Goal: Task Accomplishment & Management: Manage account settings

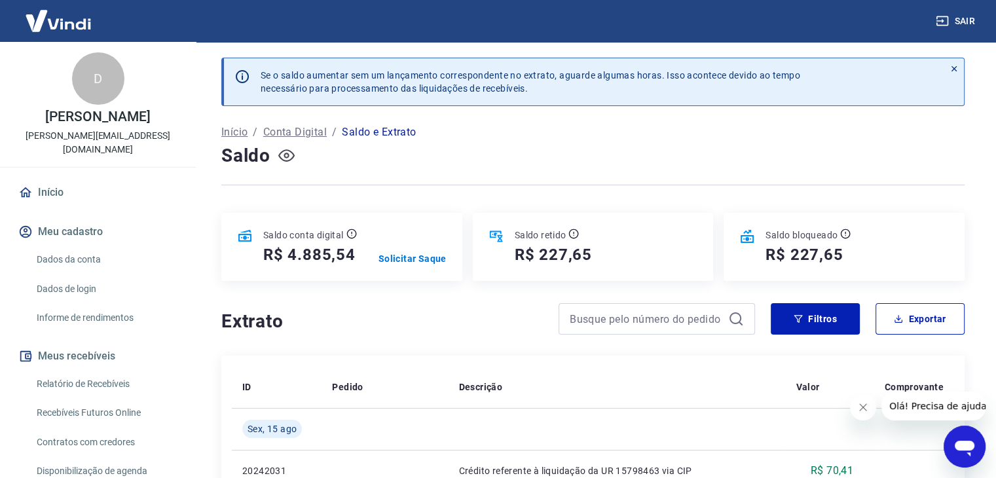
click at [288, 156] on icon "button" at bounding box center [286, 155] width 5 height 5
click at [288, 156] on icon "button" at bounding box center [286, 155] width 16 height 16
click at [414, 257] on p "Solicitar Saque" at bounding box center [412, 258] width 68 height 13
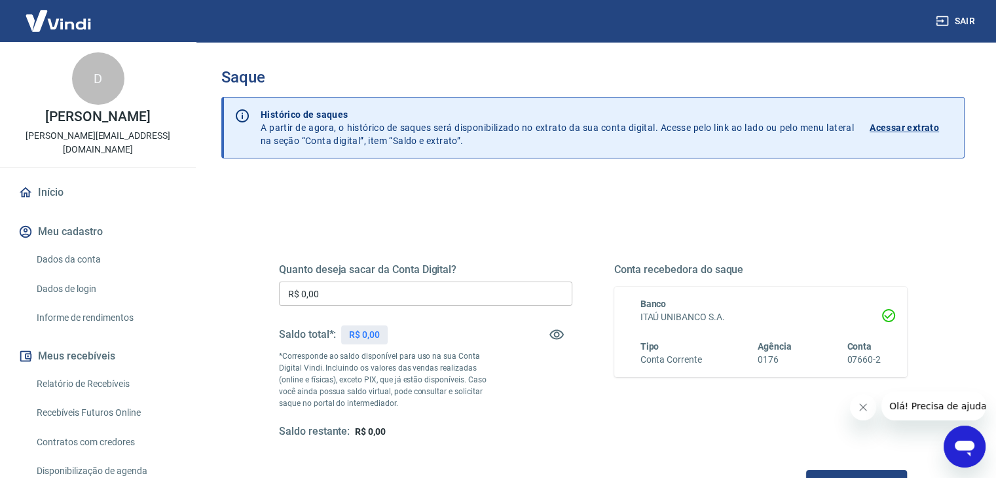
click at [415, 297] on input "R$ 0,00" at bounding box center [425, 294] width 293 height 24
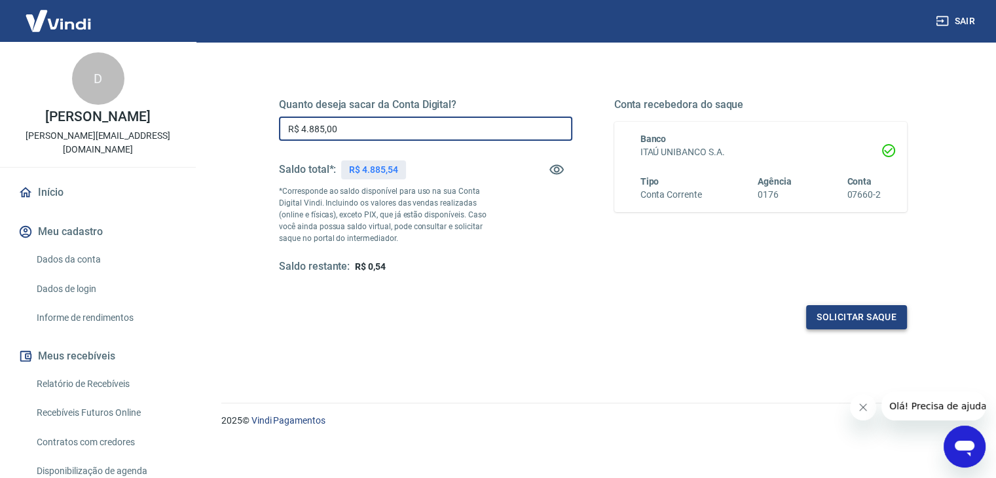
scroll to position [169, 0]
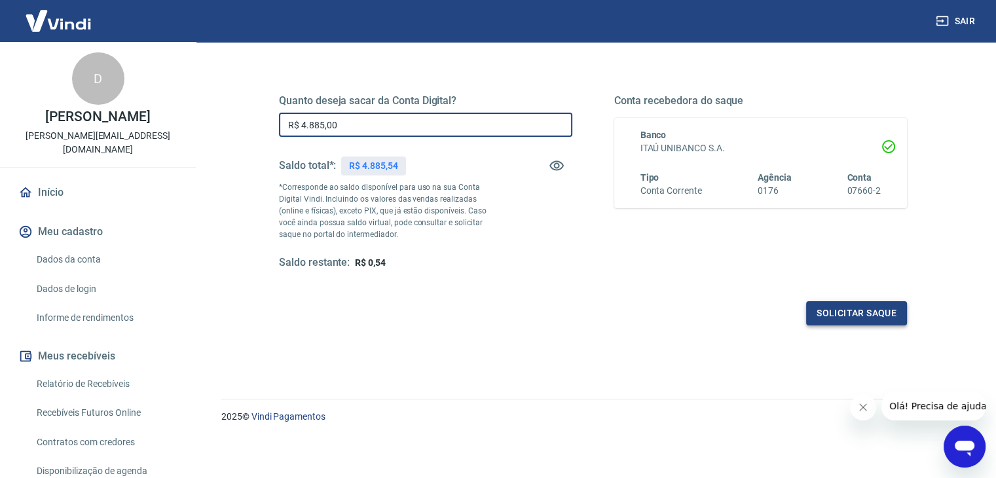
type input "R$ 4.885,00"
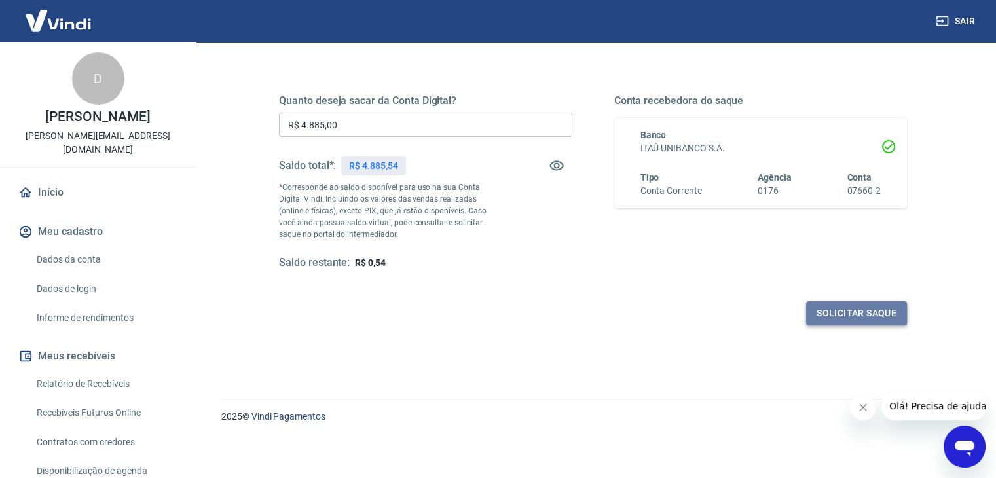
click at [846, 310] on button "Solicitar saque" at bounding box center [856, 313] width 101 height 24
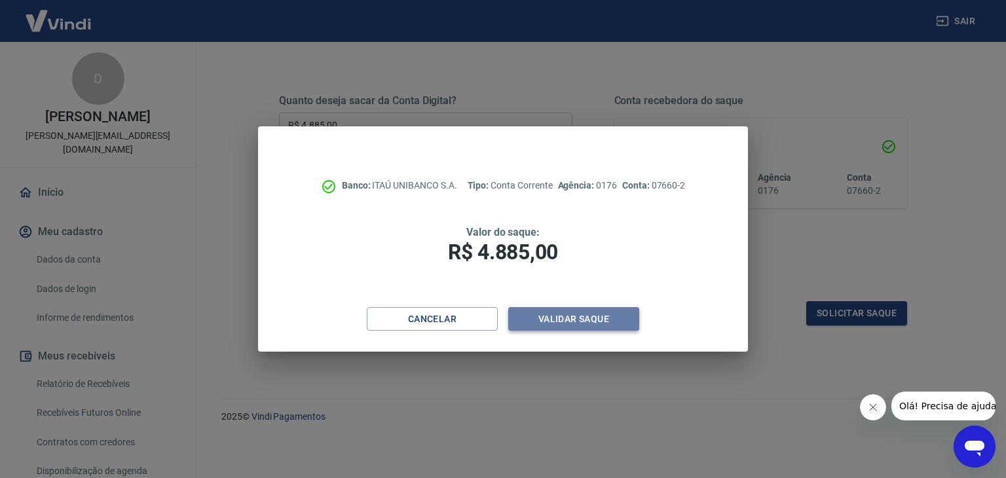
click at [539, 312] on button "Validar saque" at bounding box center [573, 319] width 131 height 24
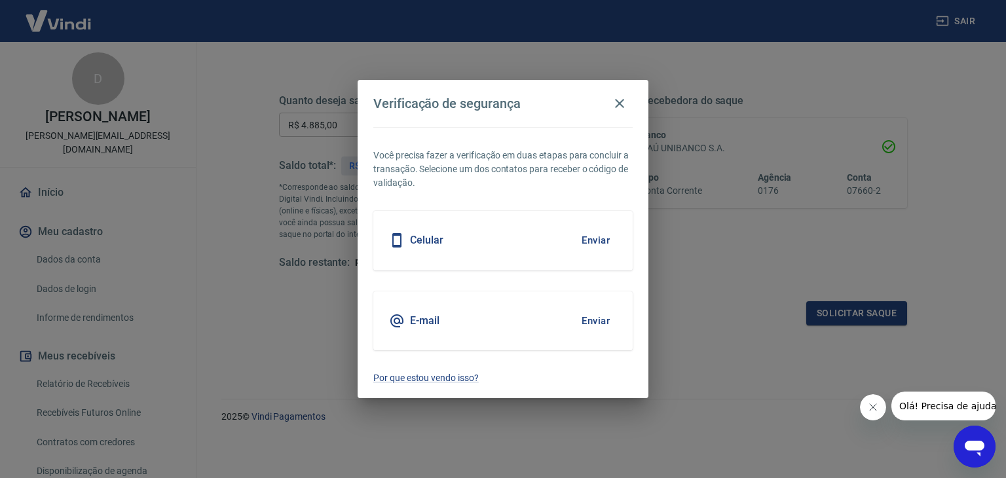
click at [597, 240] on button "Enviar" at bounding box center [595, 240] width 43 height 27
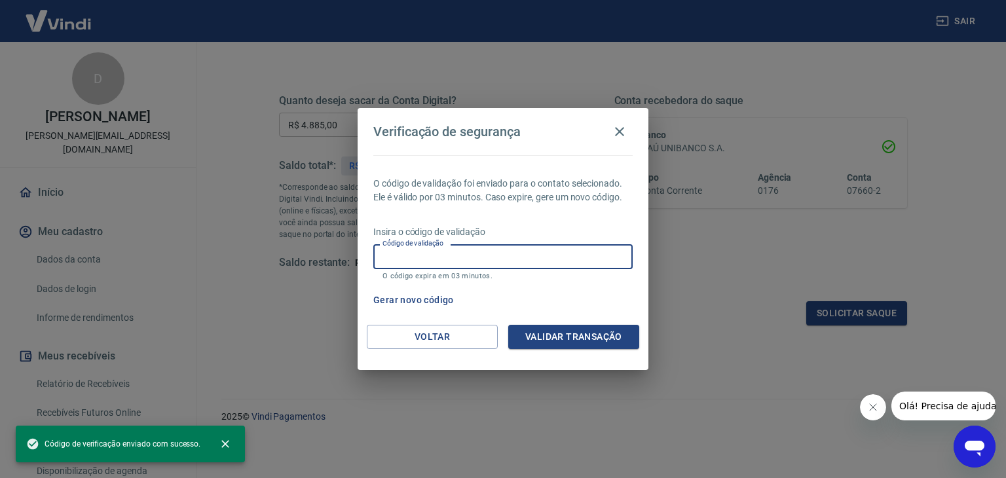
click at [505, 249] on input "Código de validação" at bounding box center [502, 256] width 259 height 24
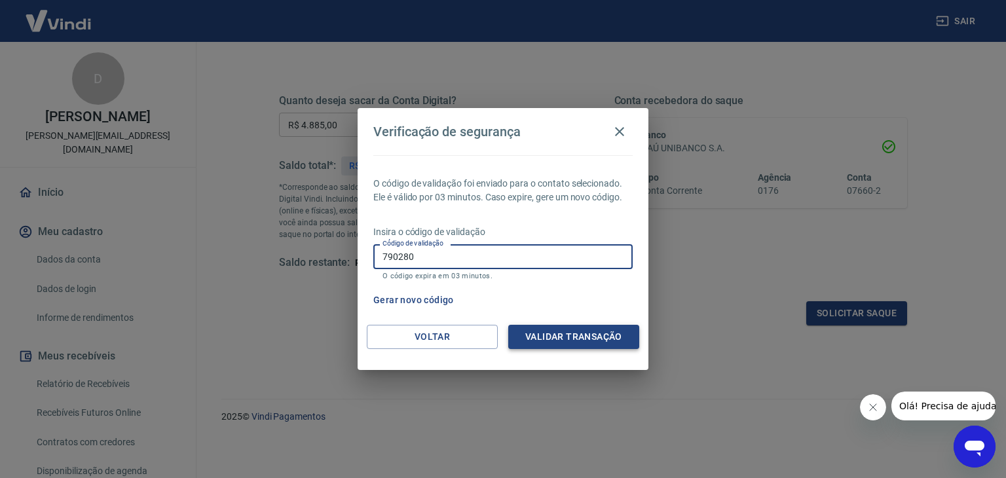
type input "790280"
click at [569, 338] on button "Validar transação" at bounding box center [573, 337] width 131 height 24
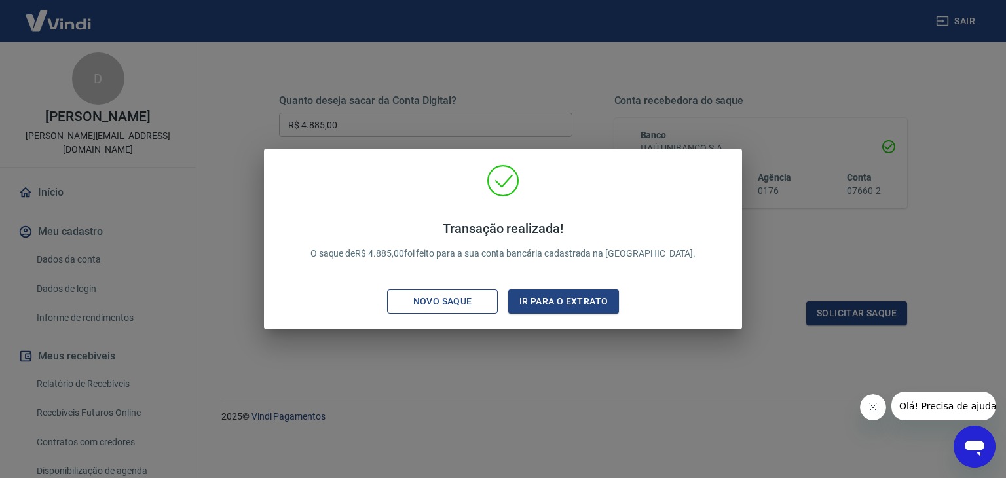
click at [464, 293] on div "Novo saque" at bounding box center [442, 301] width 90 height 16
